Goal: Browse casually

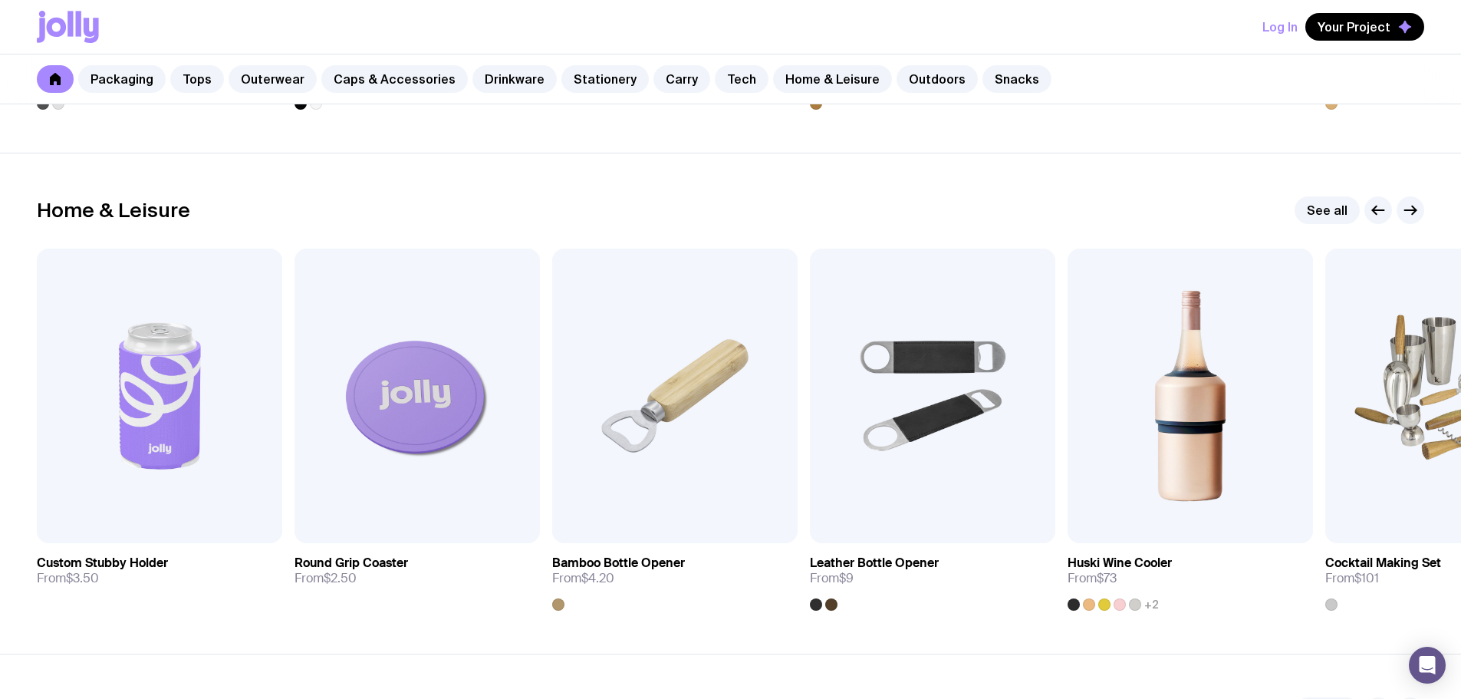
scroll to position [4202, 0]
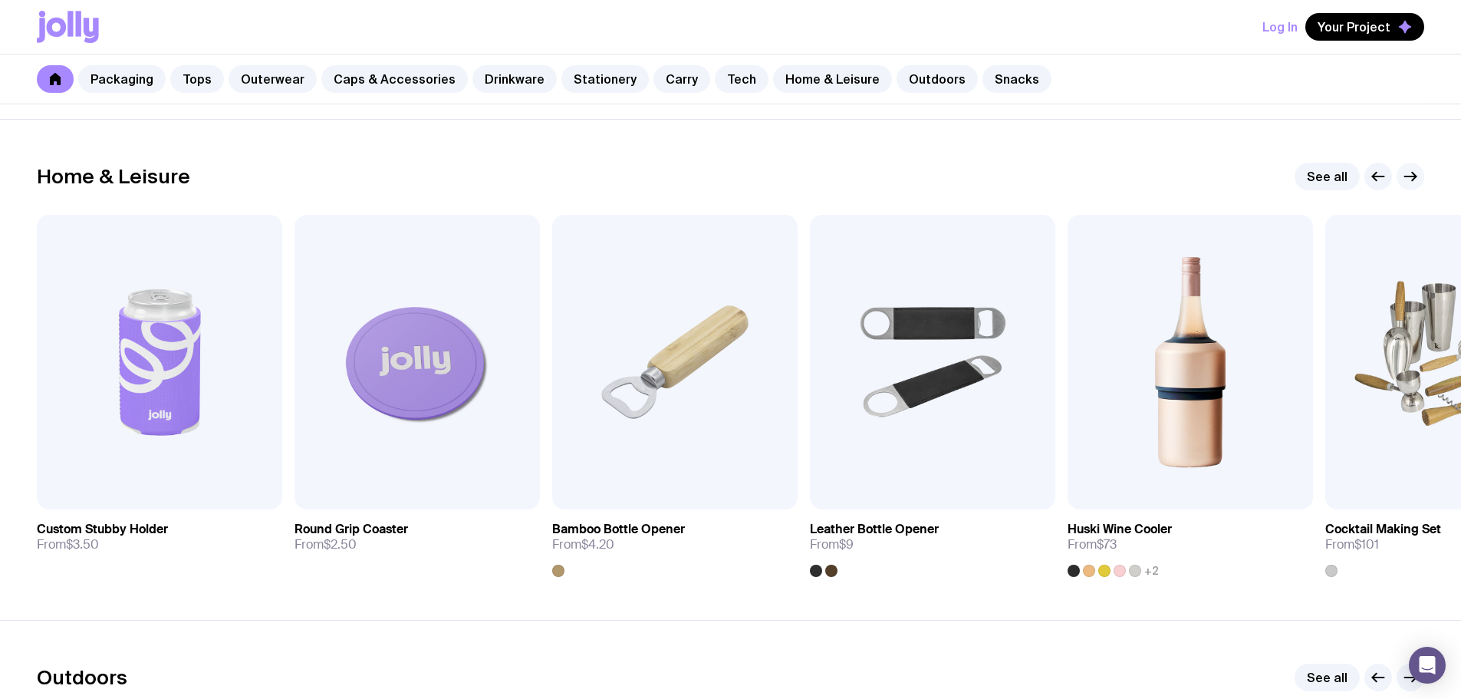
click at [1417, 183] on icon "button" at bounding box center [1411, 176] width 18 height 18
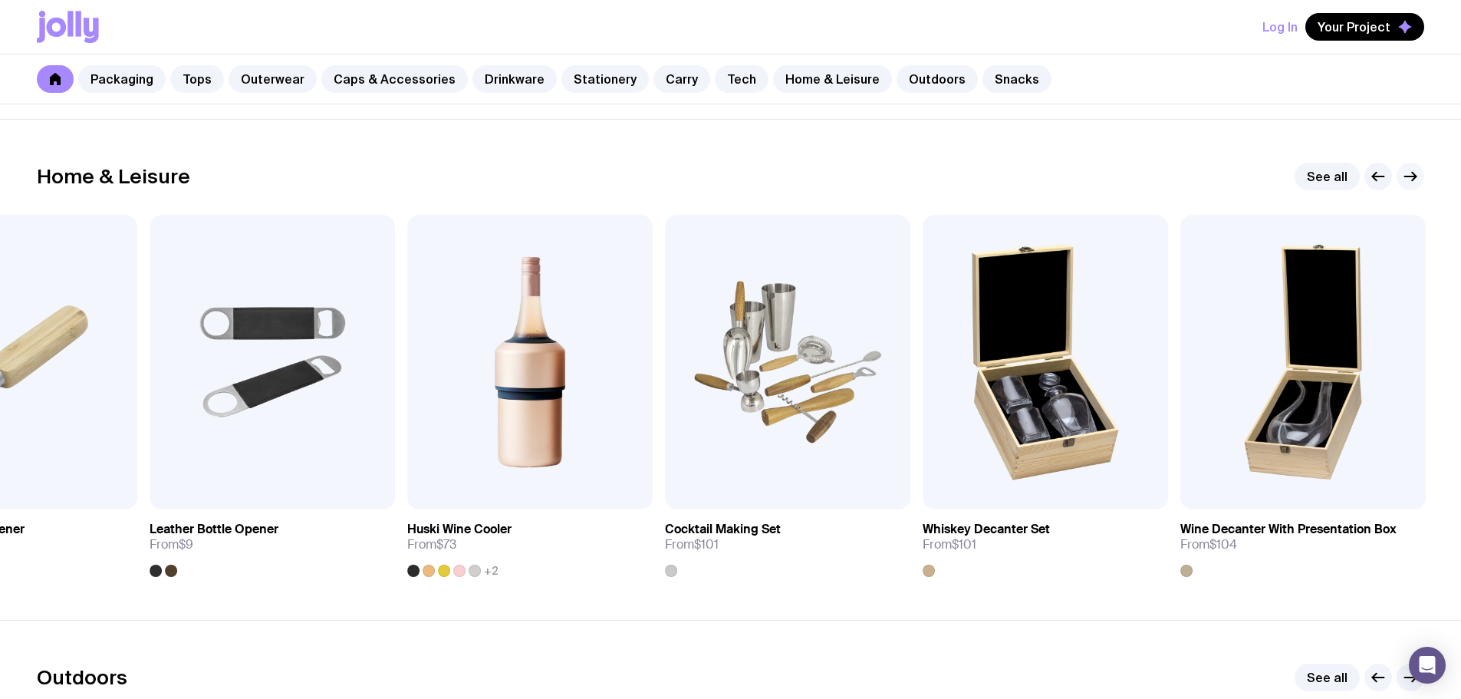
click at [1417, 183] on icon "button" at bounding box center [1411, 176] width 18 height 18
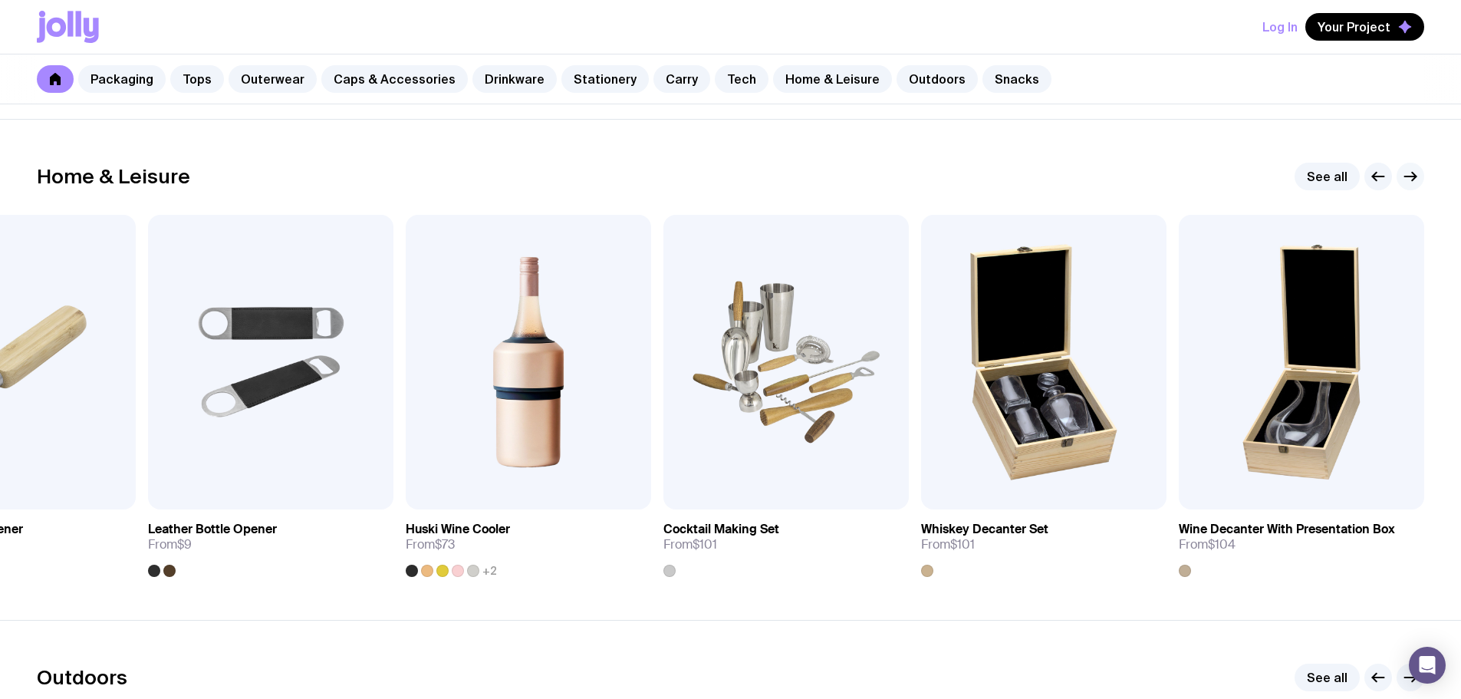
click at [1408, 176] on icon "button" at bounding box center [1411, 176] width 12 height 0
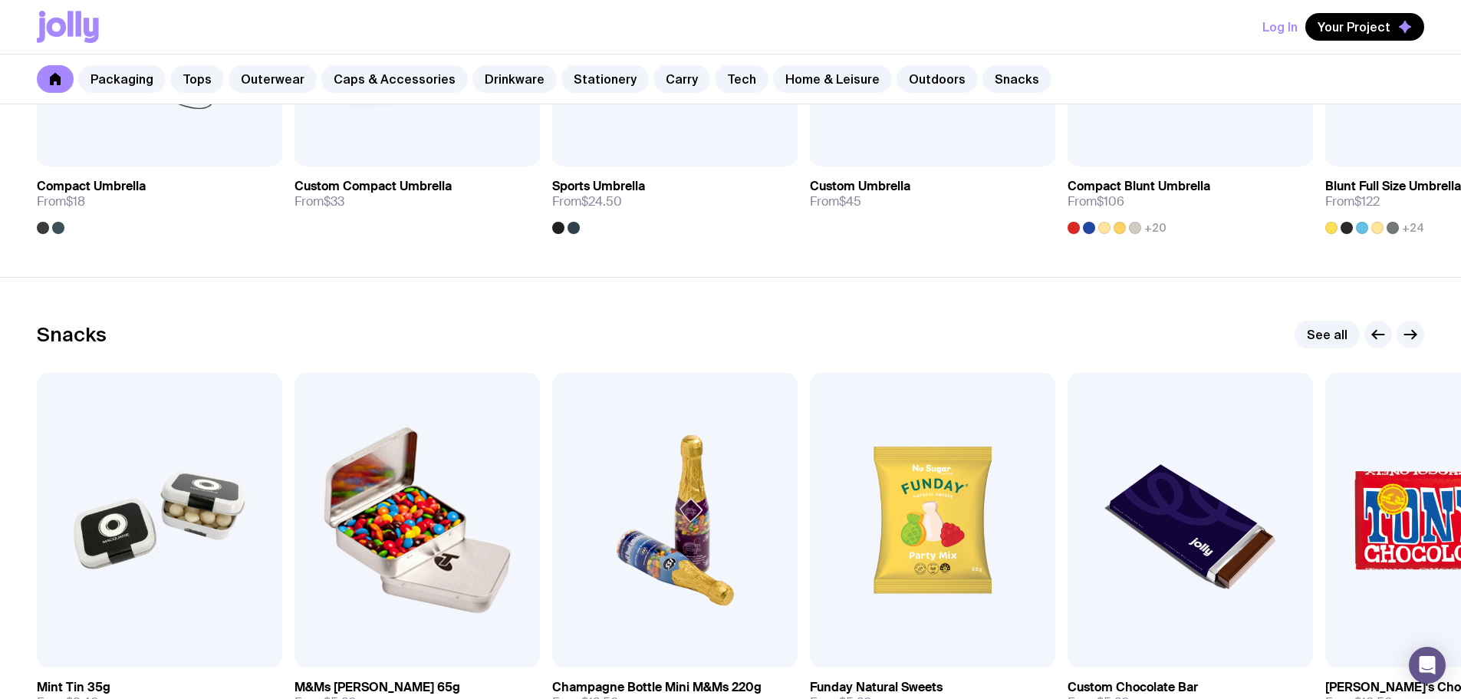
scroll to position [5177, 0]
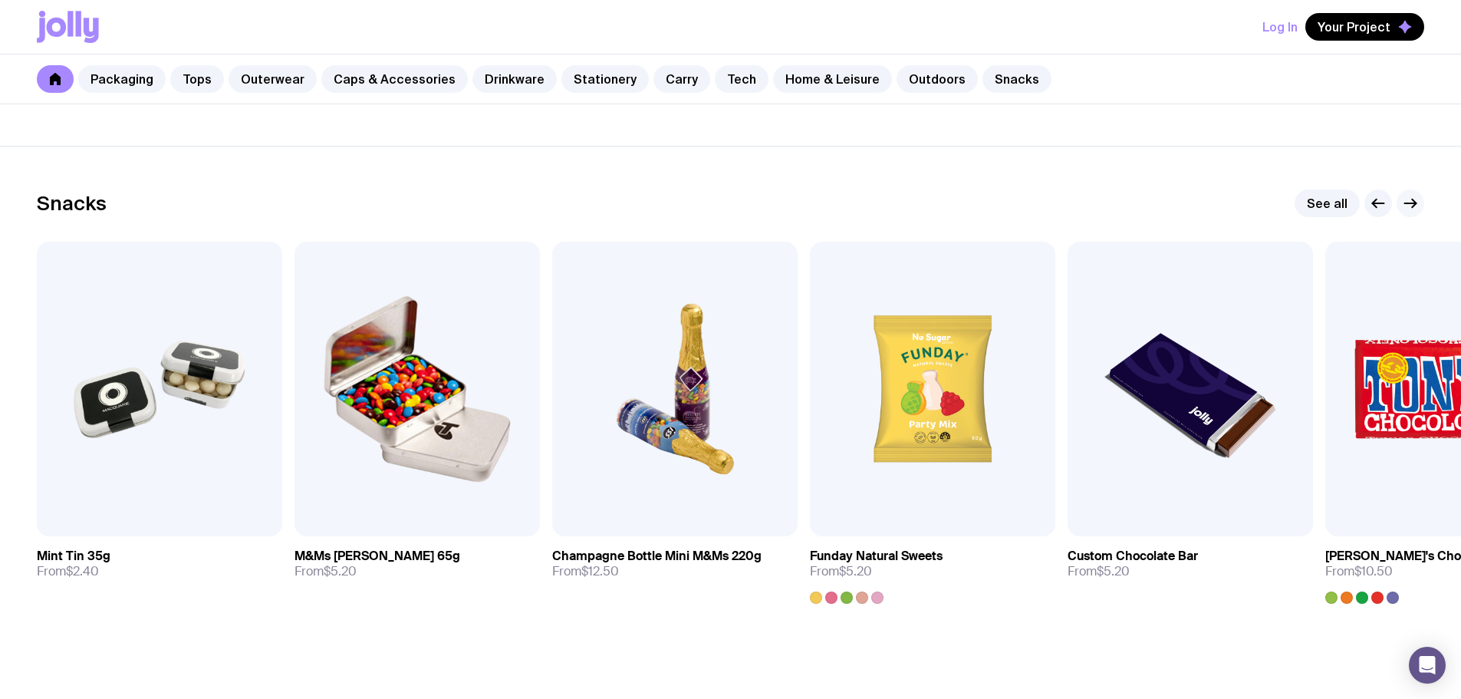
click at [1414, 205] on icon "button" at bounding box center [1411, 203] width 18 height 18
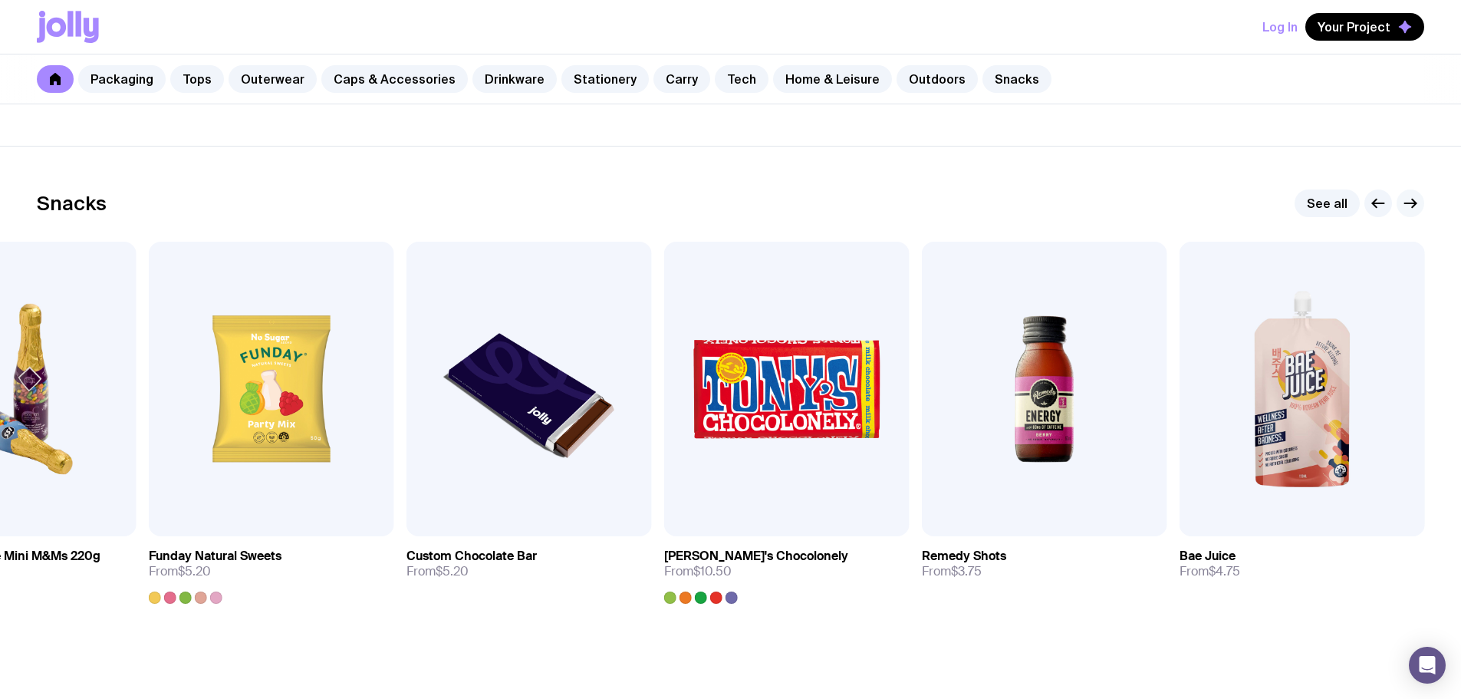
click at [1414, 205] on icon "button" at bounding box center [1411, 203] width 18 height 18
click at [1409, 203] on icon "button" at bounding box center [1411, 203] width 18 height 18
click at [1342, 202] on link "See all" at bounding box center [1327, 203] width 65 height 28
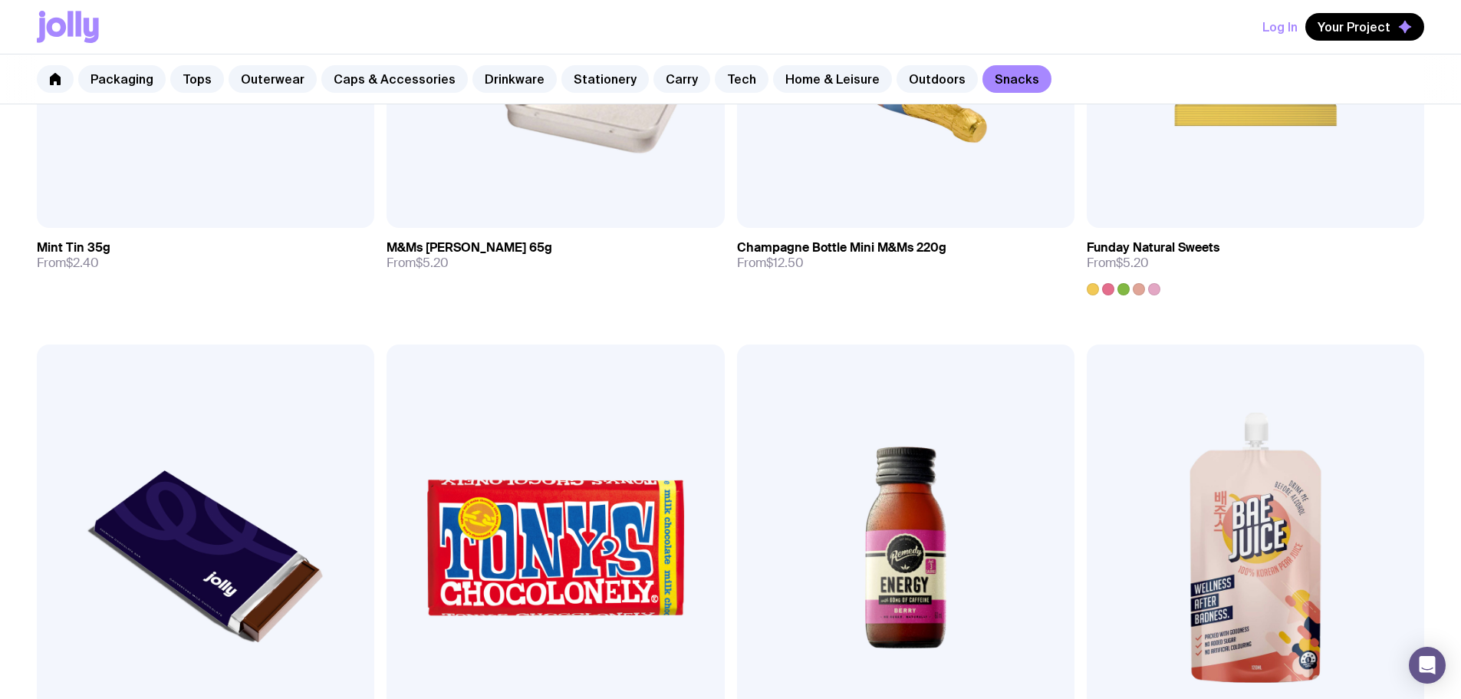
scroll to position [680, 0]
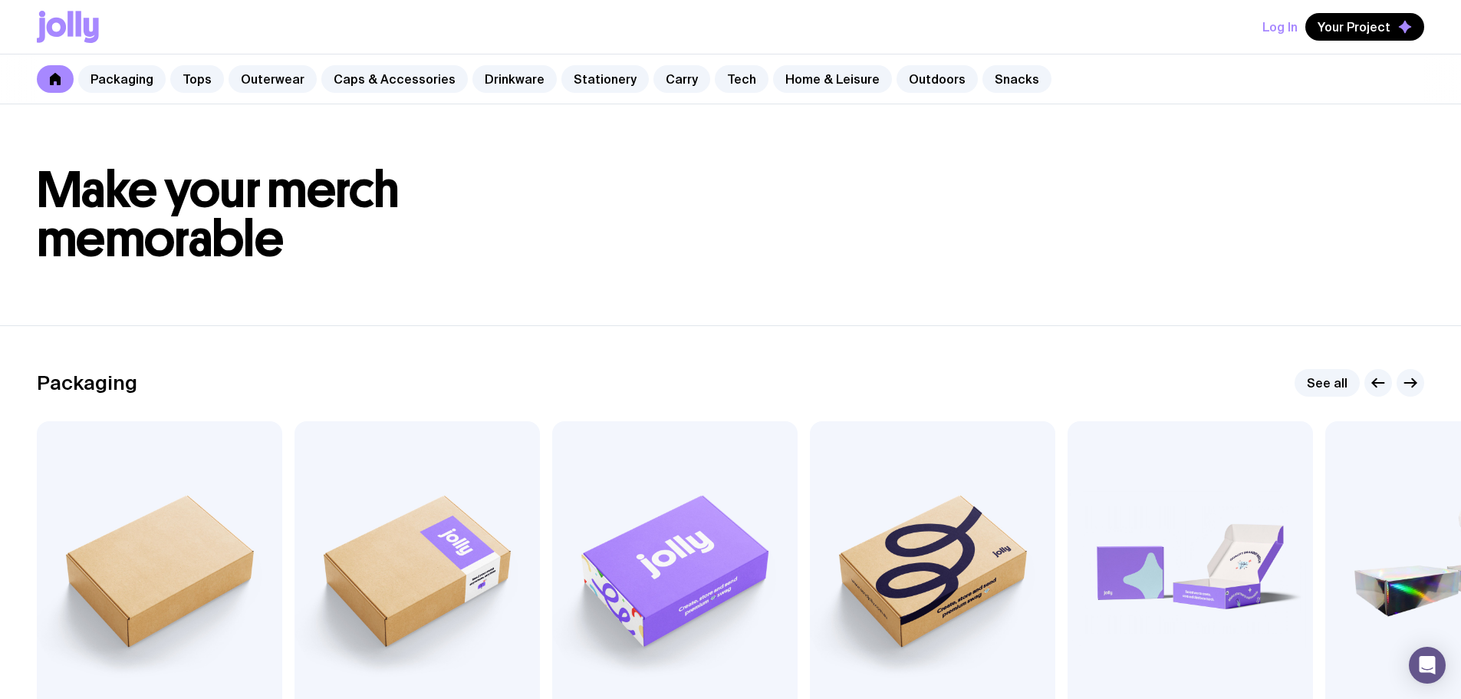
scroll to position [27, 0]
